Goal: Task Accomplishment & Management: Manage account settings

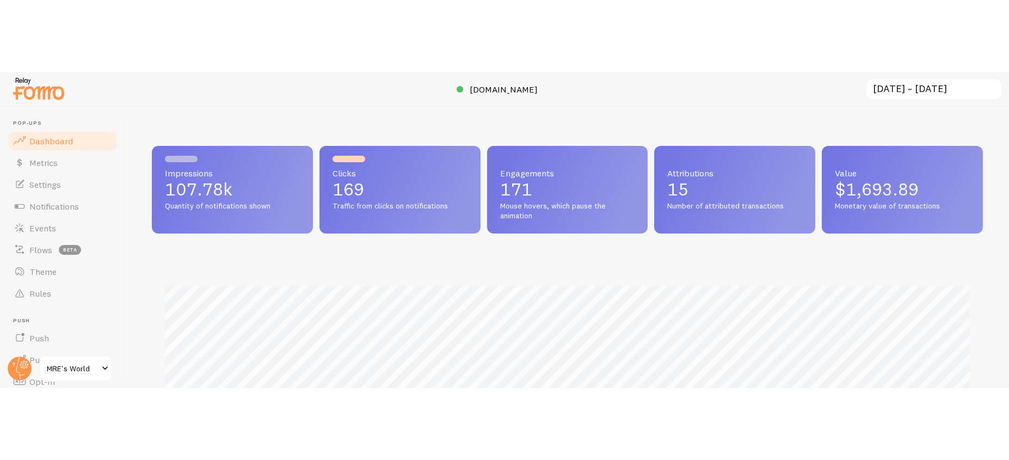
scroll to position [286, 831]
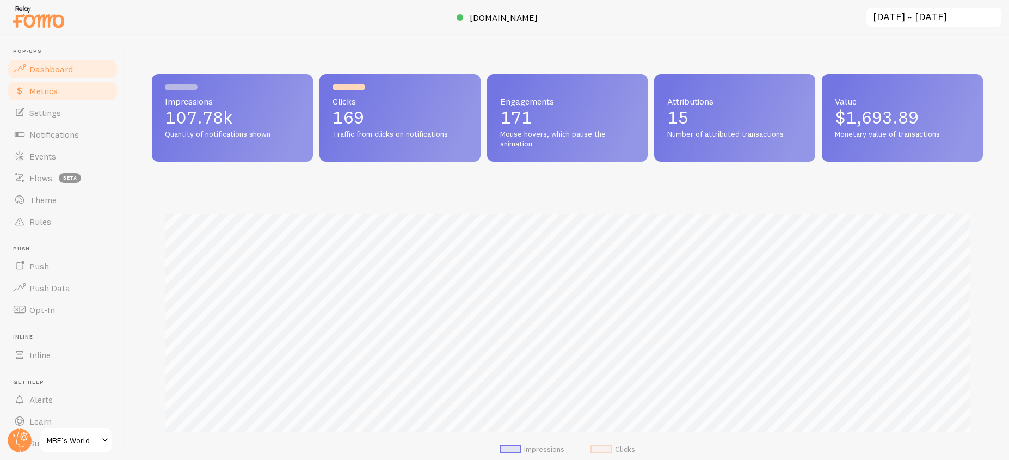
click at [62, 91] on link "Metrics" at bounding box center [63, 91] width 112 height 22
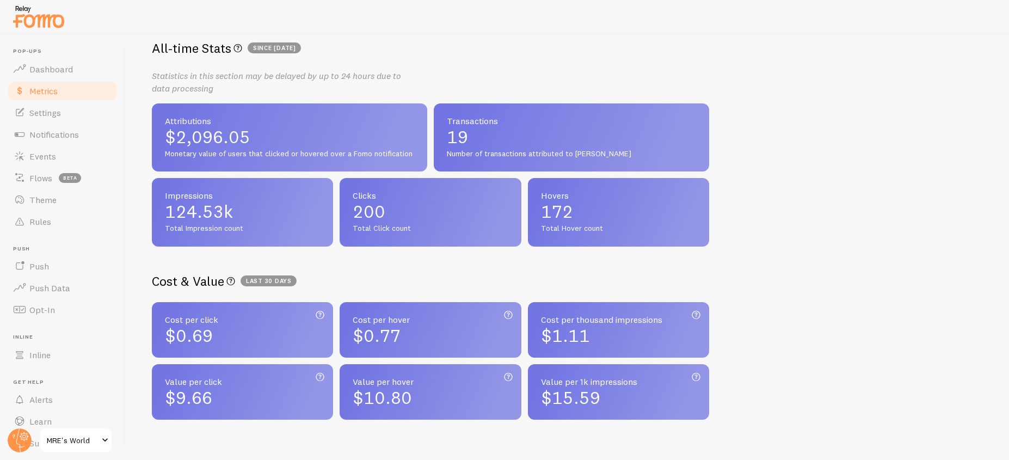
scroll to position [196, 0]
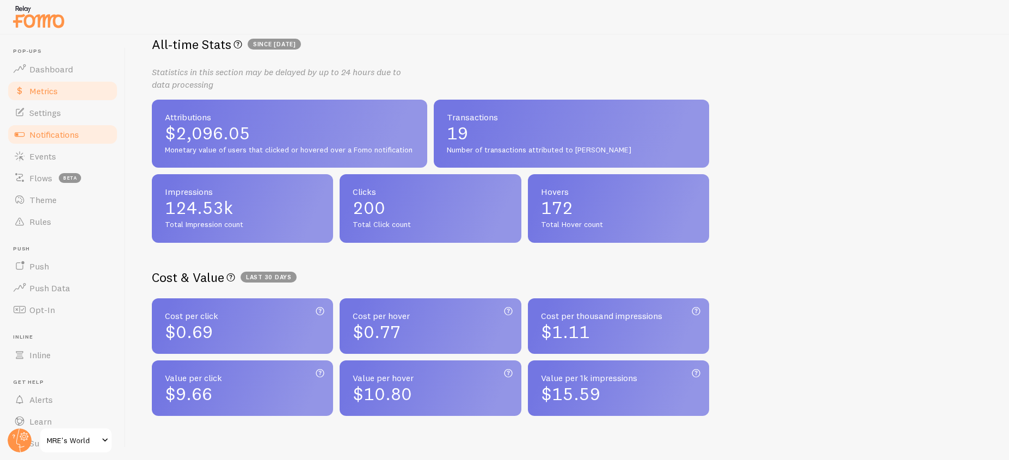
click at [56, 127] on link "Notifications" at bounding box center [63, 135] width 112 height 22
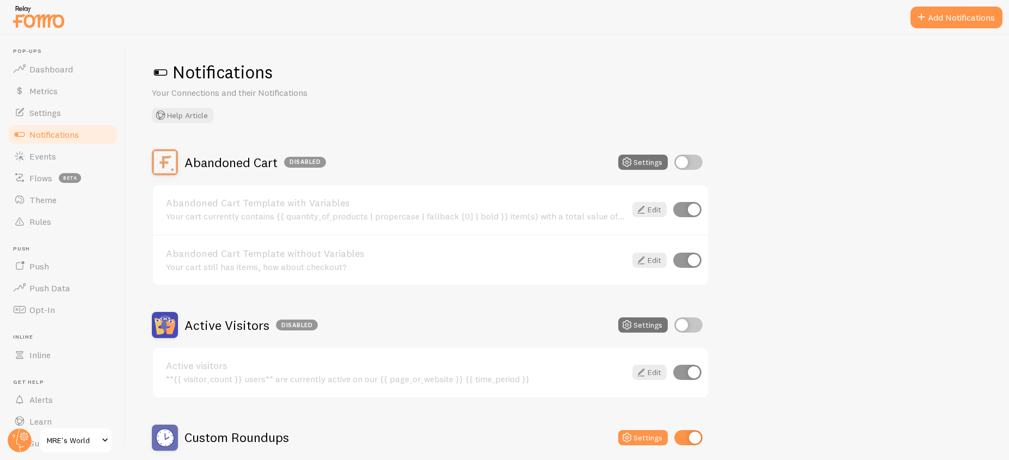
scroll to position [196, 0]
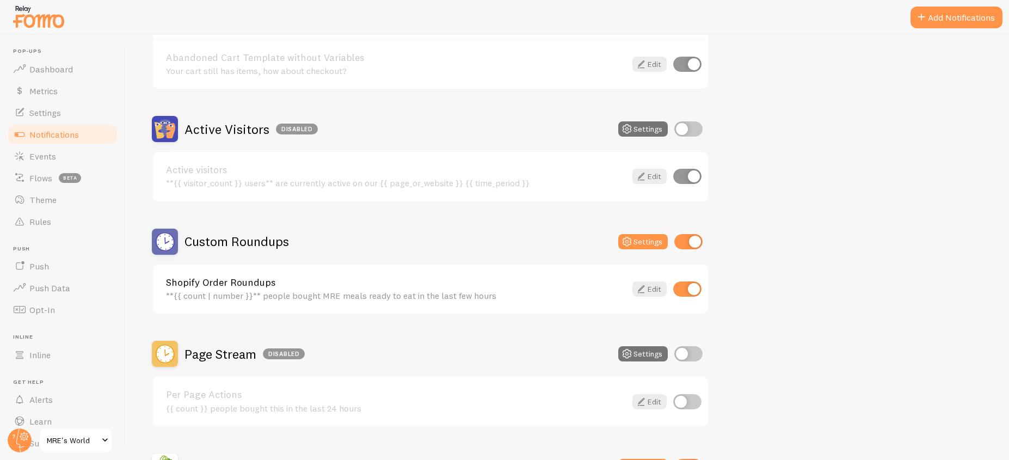
click at [292, 294] on div "**{{ count | number }}** people bought MRE meals ready to eat in the last few h…" at bounding box center [396, 296] width 460 height 10
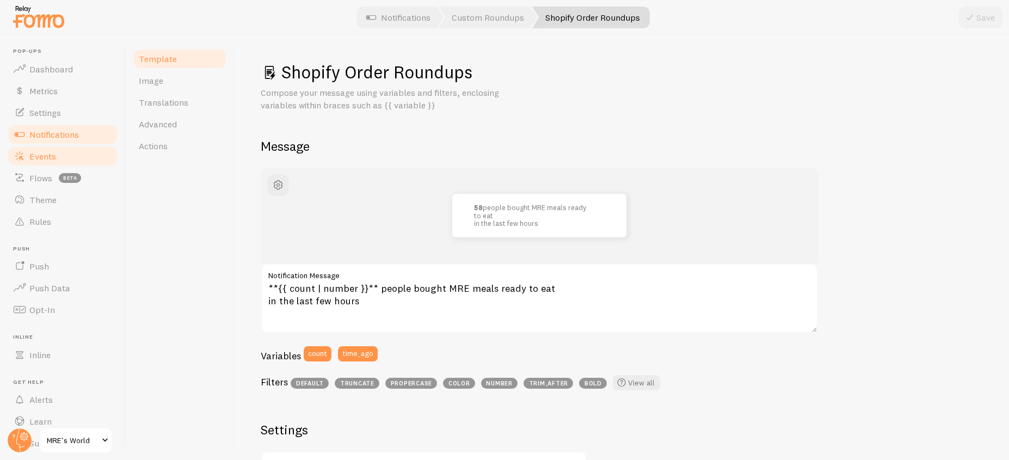
click at [81, 158] on link "Events" at bounding box center [63, 156] width 112 height 22
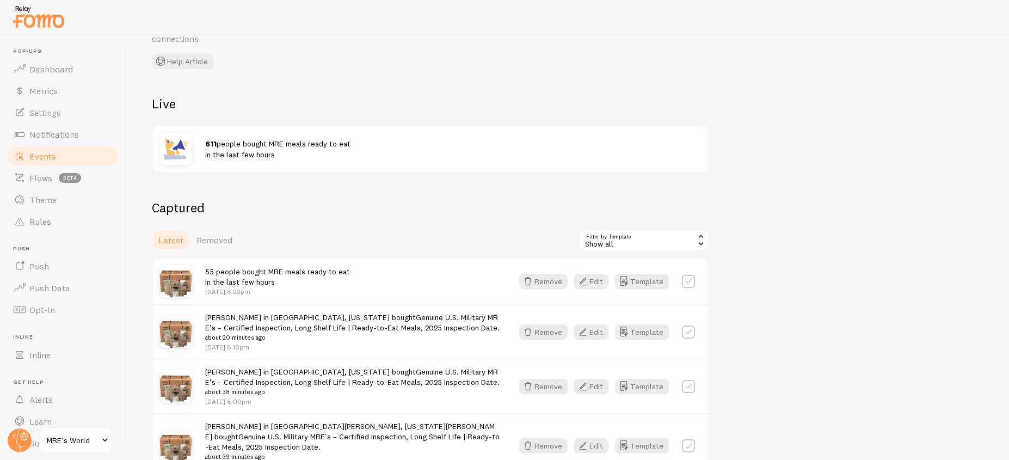
scroll to position [65, 0]
click at [677, 243] on div "Show all" at bounding box center [644, 241] width 131 height 22
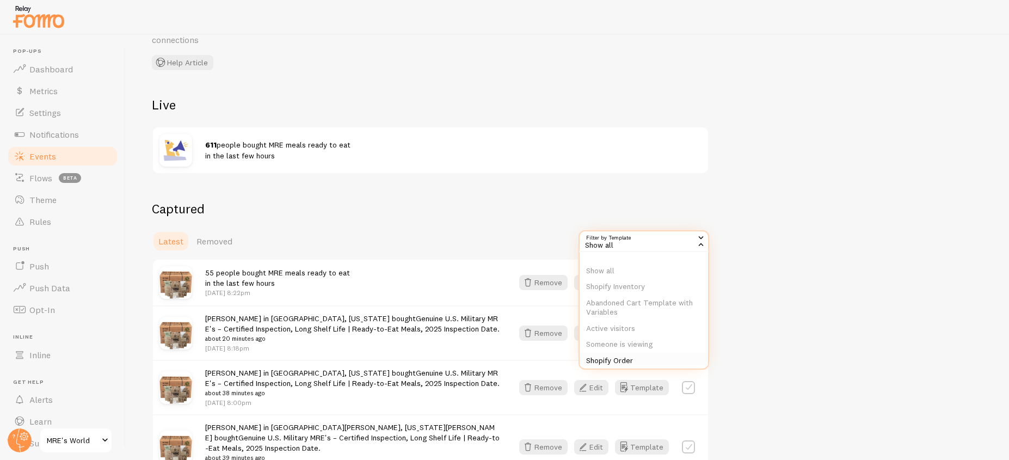
scroll to position [116, 0]
click at [629, 316] on li "Shopify Order Roundups" at bounding box center [644, 350] width 128 height 16
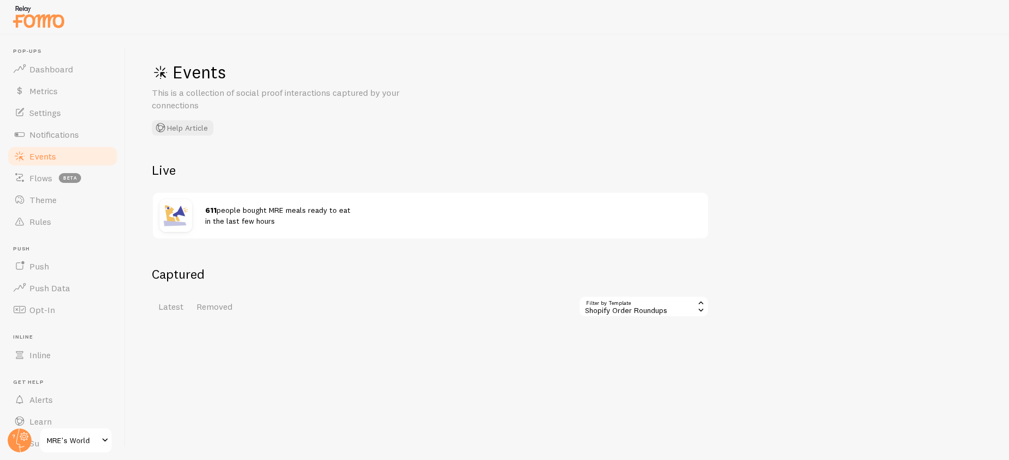
click at [636, 311] on div "Shopify Order Roundups" at bounding box center [644, 307] width 131 height 22
click at [635, 316] on li "Shopify Order Roundups" at bounding box center [644, 416] width 128 height 16
click at [631, 308] on div "Shopify Order Roundups" at bounding box center [644, 307] width 131 height 22
click at [631, 316] on li "Shopify - Roundup Locations" at bounding box center [644, 400] width 128 height 16
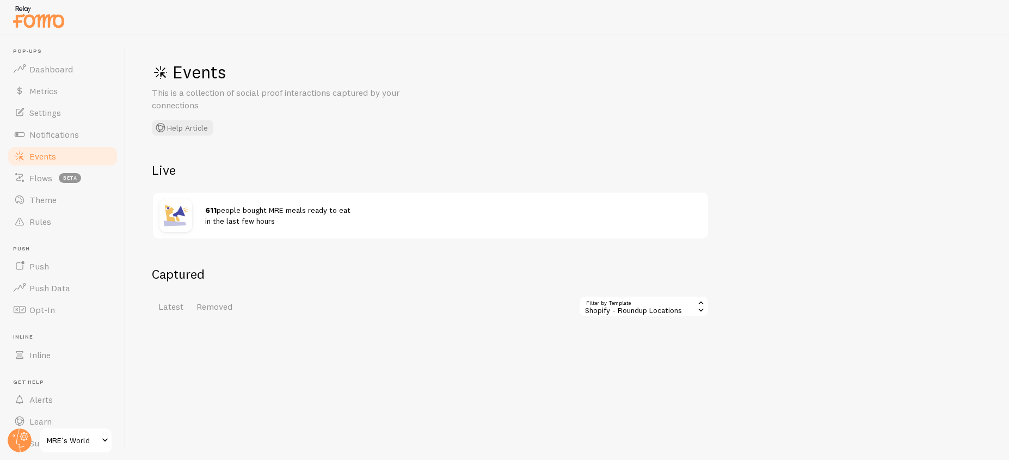
click at [619, 305] on div "Shopify - Roundup Locations" at bounding box center [644, 307] width 131 height 22
click at [637, 316] on li "Show all" at bounding box center [644, 336] width 128 height 16
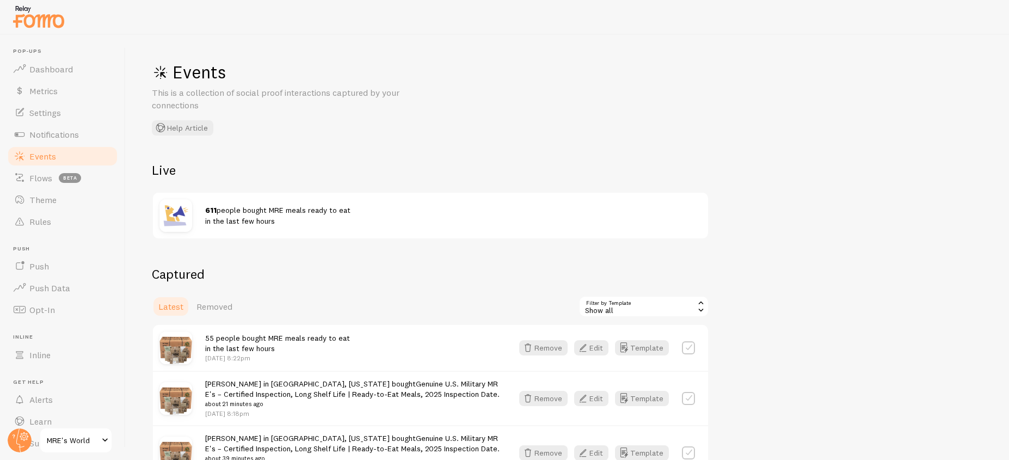
click at [210, 221] on span "611 people bought MRE meals ready to eat in the last few hours" at bounding box center [277, 215] width 145 height 20
click at [92, 139] on link "Notifications" at bounding box center [63, 135] width 112 height 22
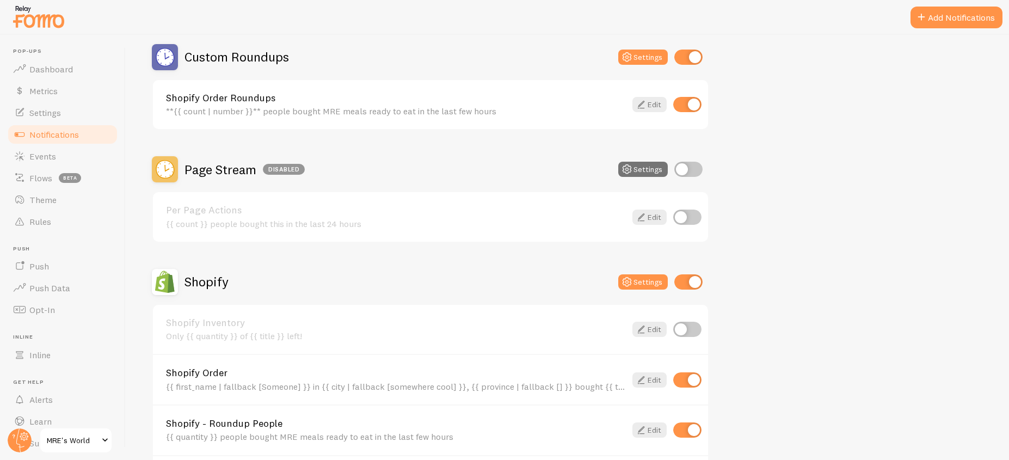
scroll to position [250, 0]
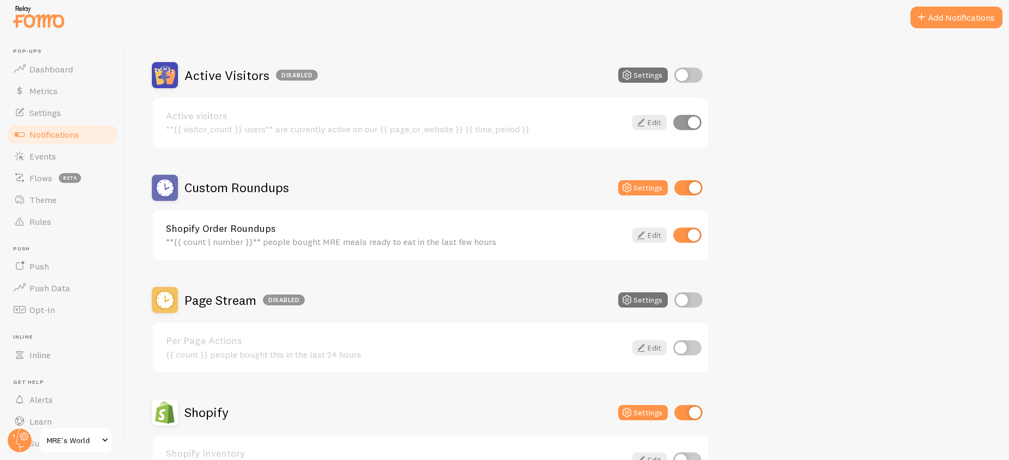
click at [515, 233] on link "Shopify Order Roundups" at bounding box center [396, 229] width 460 height 10
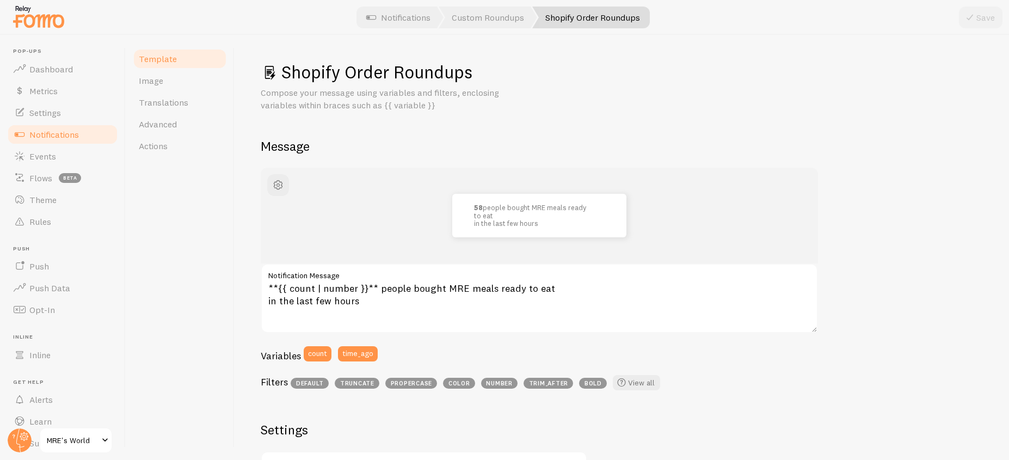
click at [88, 130] on link "Notifications" at bounding box center [63, 135] width 112 height 22
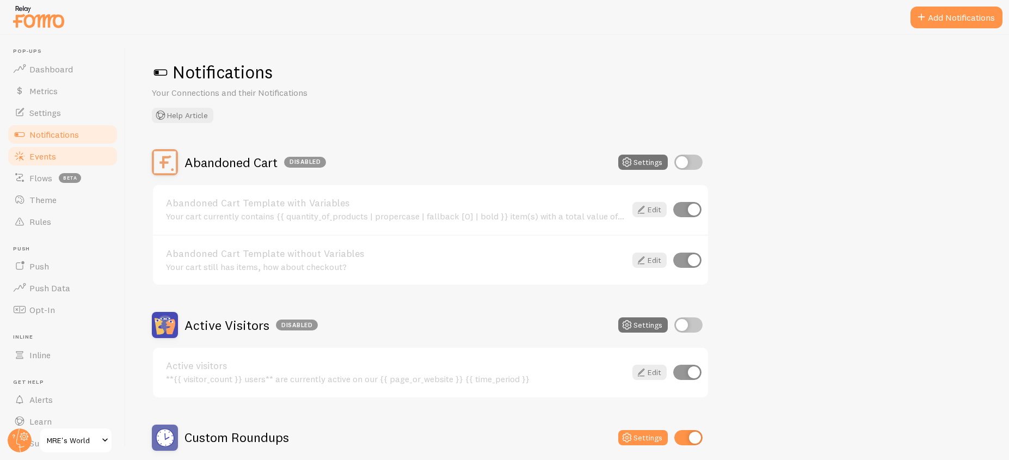
click at [77, 158] on link "Events" at bounding box center [63, 156] width 112 height 22
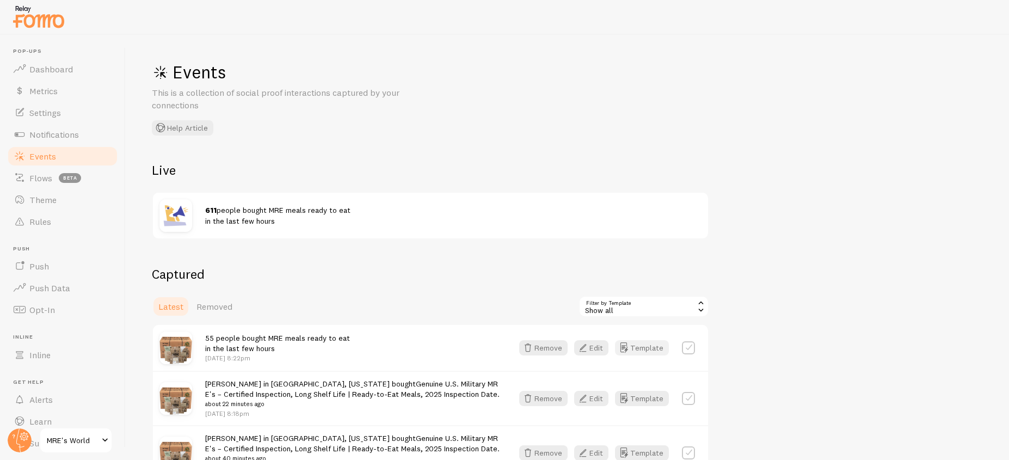
click at [645, 316] on button "Template" at bounding box center [642, 347] width 54 height 15
click at [288, 206] on span "611 people bought MRE meals ready to eat in the last few hours" at bounding box center [277, 215] width 145 height 20
click at [426, 208] on div "611 people bought MRE meals ready to eat in the last few hours" at bounding box center [453, 215] width 496 height 21
click at [51, 225] on link "Rules" at bounding box center [63, 222] width 112 height 22
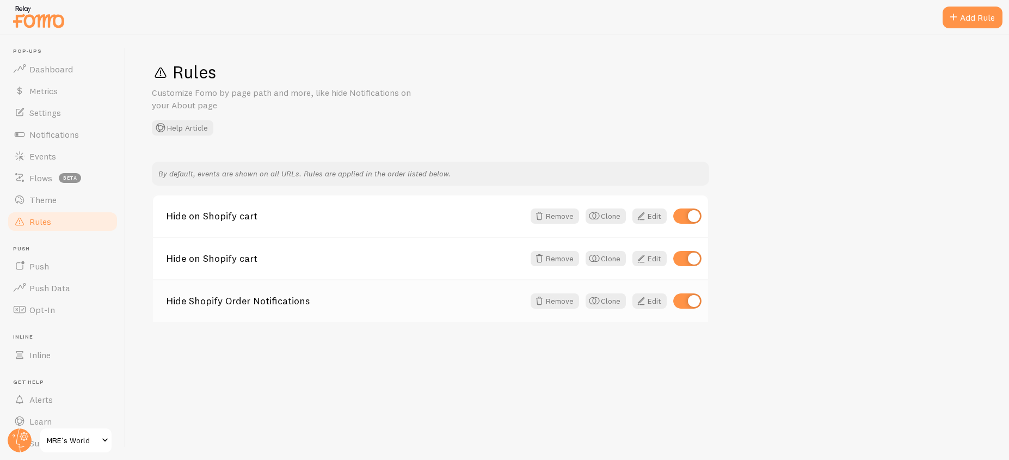
click at [242, 299] on link "Hide Shopify Order Notifications" at bounding box center [345, 301] width 358 height 10
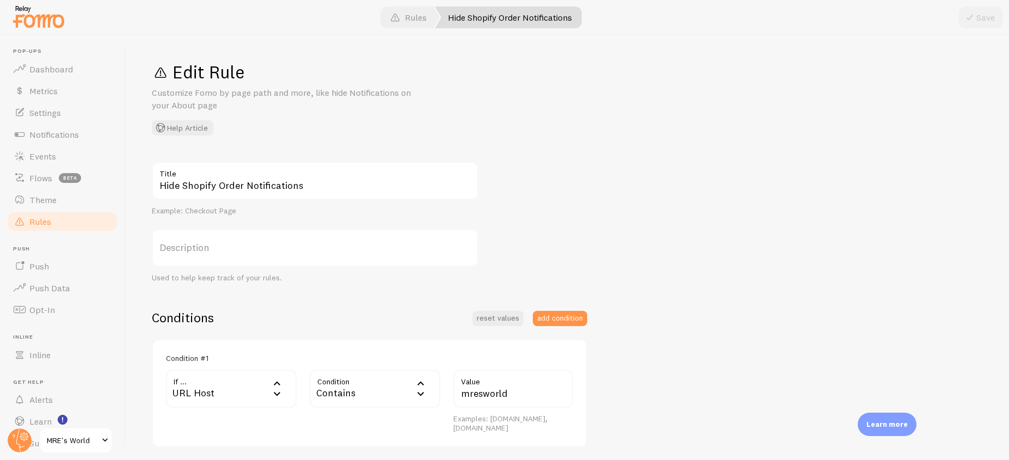
click at [60, 316] on span "MRE's World" at bounding box center [73, 440] width 52 height 13
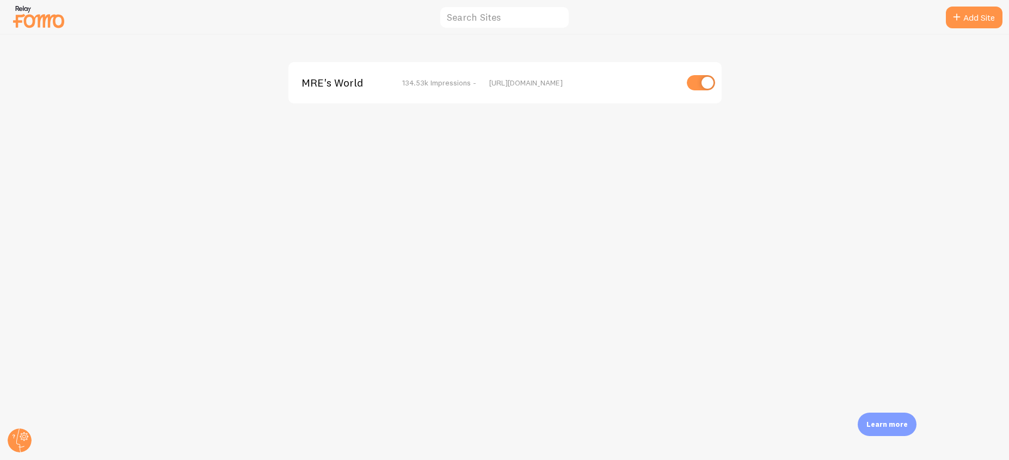
click at [456, 83] on span "134.53k Impressions -" at bounding box center [439, 83] width 74 height 10
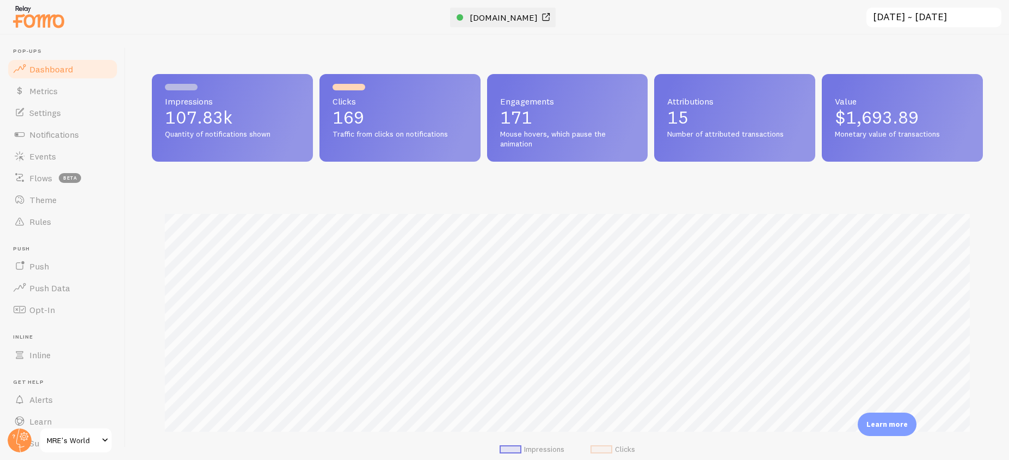
scroll to position [286, 831]
click at [539, 19] on span at bounding box center [545, 17] width 13 height 13
click at [52, 155] on span "Events" at bounding box center [42, 156] width 27 height 11
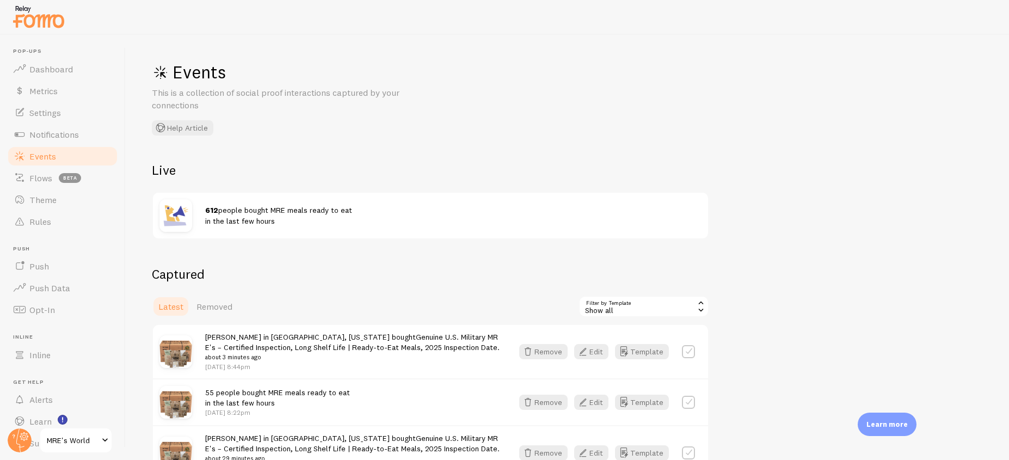
click at [679, 306] on div "Show all" at bounding box center [644, 307] width 131 height 22
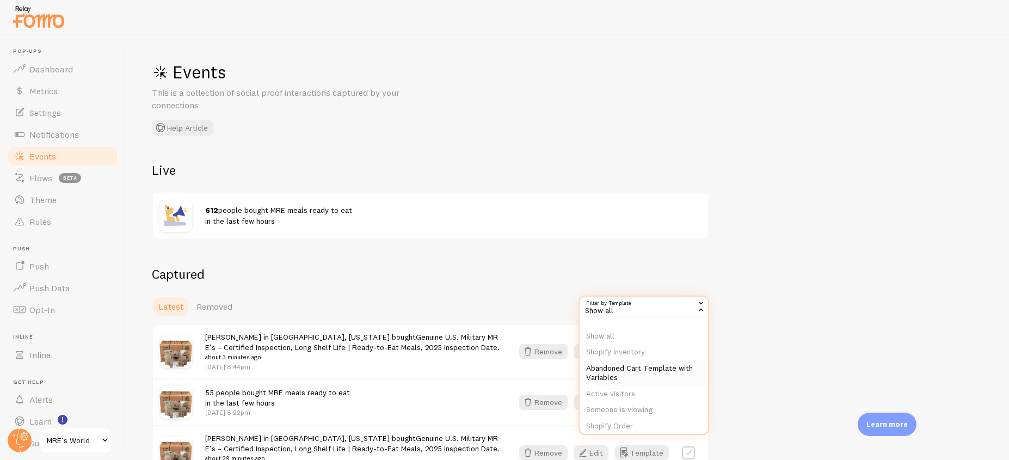
scroll to position [116, 0]
click at [642, 316] on li "Shopify - Roundup People" at bounding box center [644, 368] width 128 height 16
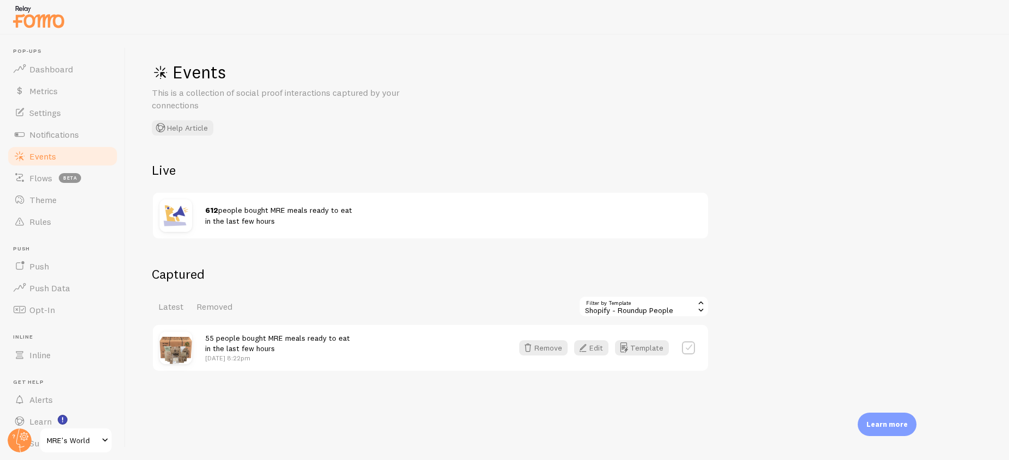
click at [670, 314] on div "Shopify - Roundup People" at bounding box center [644, 307] width 131 height 22
click at [672, 316] on li "Shopify - Roundup Popular" at bounding box center [644, 384] width 128 height 16
click at [667, 309] on div "Shopify - Roundup Popular" at bounding box center [644, 307] width 131 height 22
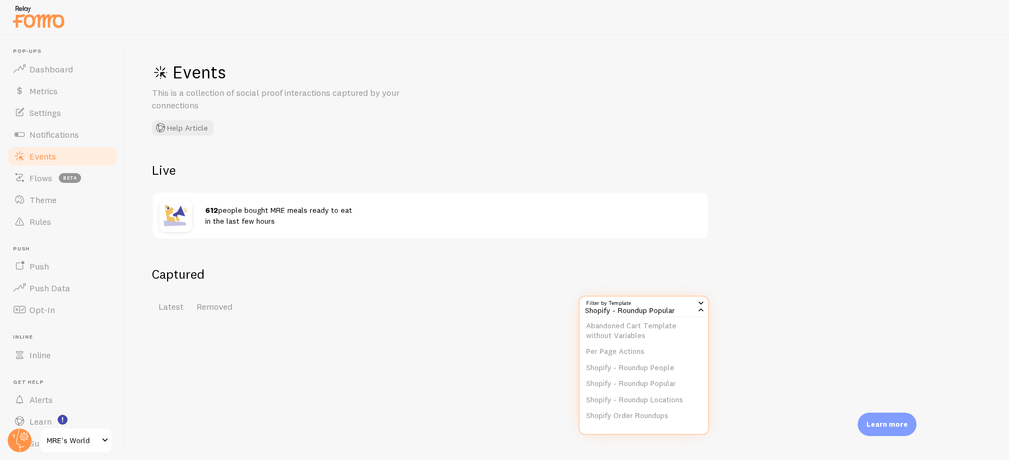
click at [771, 292] on div "Captured Latest Removed Filter by Template 268547 Shopify - Roundup Popular Sho…" at bounding box center [567, 292] width 831 height 52
